Goal: Obtain resource: Download file/media

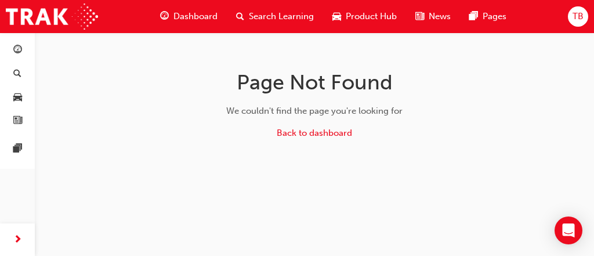
click at [370, 13] on span "Product Hub" at bounding box center [371, 16] width 51 height 13
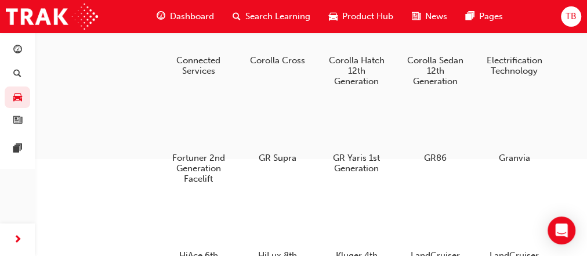
scroll to position [279, 0]
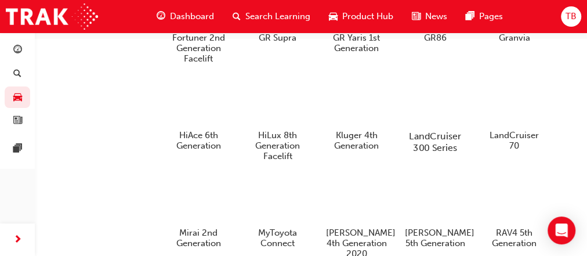
click at [420, 131] on h5 "LandCruiser 300 Series" at bounding box center [435, 142] width 64 height 22
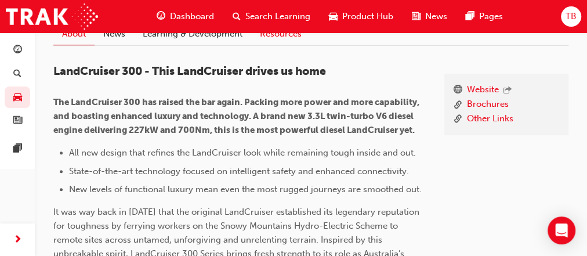
scroll to position [232, 0]
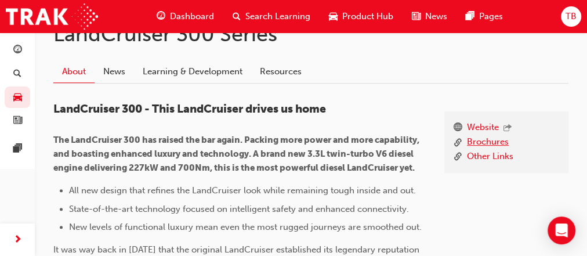
click at [483, 141] on link "Brochures" at bounding box center [488, 142] width 42 height 15
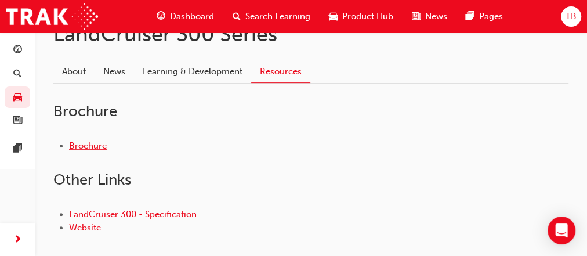
click at [99, 144] on link "Brochure" at bounding box center [88, 145] width 38 height 10
